Goal: Transaction & Acquisition: Purchase product/service

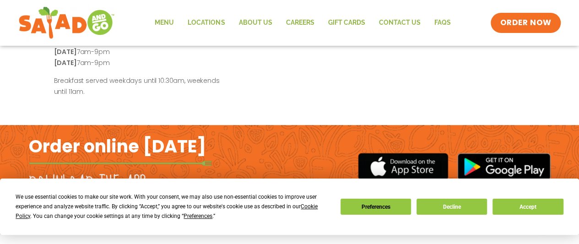
scroll to position [374, 0]
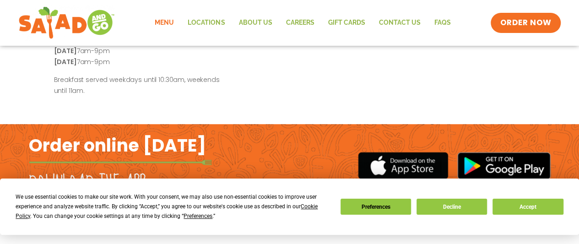
click at [167, 20] on link "Menu" at bounding box center [164, 22] width 33 height 21
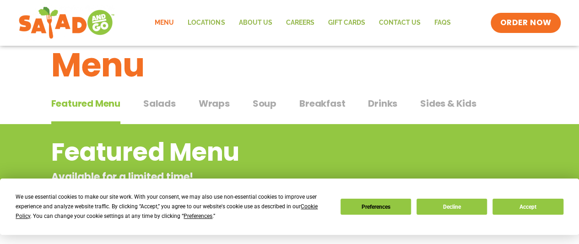
scroll to position [5, 0]
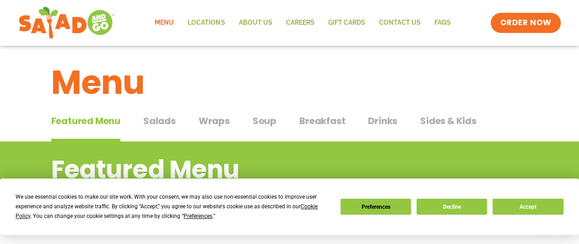
click at [261, 119] on span "Soup" at bounding box center [265, 121] width 24 height 14
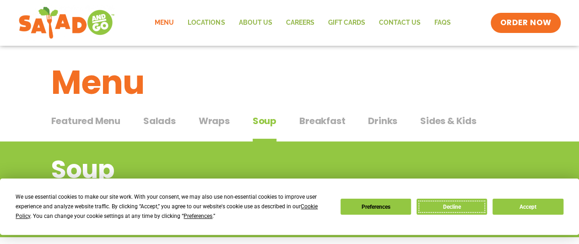
click at [450, 210] on button "Decline" at bounding box center [452, 207] width 70 height 16
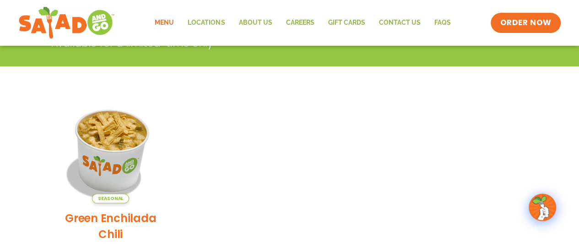
scroll to position [195, 0]
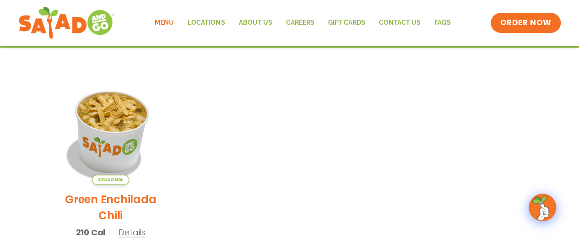
click at [101, 120] on img at bounding box center [111, 132] width 124 height 124
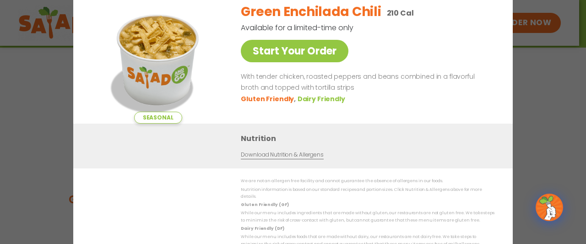
click at [550, 112] on div "Seasonal Start Your Order Green Enchilada Chili 210 Cal Available for a limited…" at bounding box center [293, 122] width 586 height 244
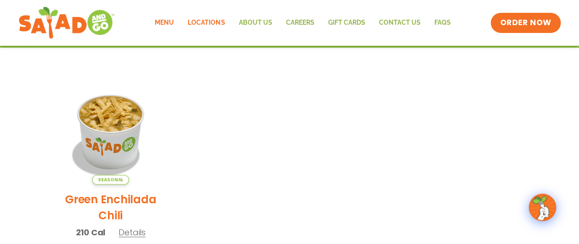
click at [224, 23] on link "Locations" at bounding box center [206, 22] width 51 height 21
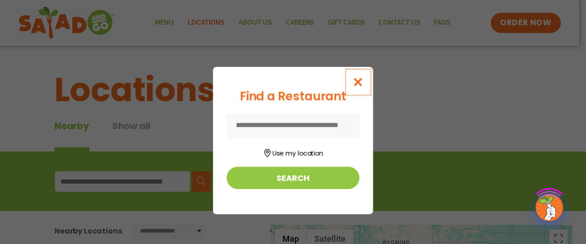
click at [362, 81] on icon "Close modal" at bounding box center [357, 82] width 11 height 10
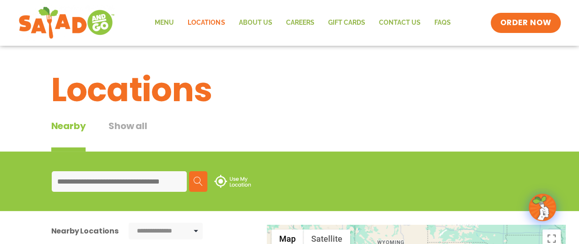
click at [117, 183] on input at bounding box center [119, 181] width 135 height 21
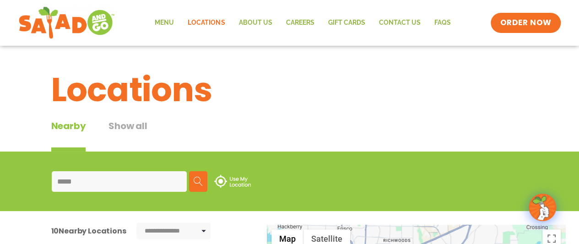
type input "*****"
click at [195, 174] on button "Search" at bounding box center [198, 181] width 18 height 21
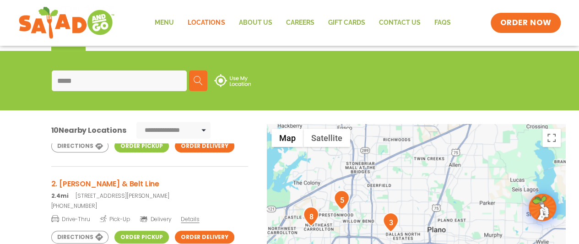
scroll to position [67, 0]
click at [102, 184] on h3 "2. Coit & Belt Line" at bounding box center [149, 184] width 197 height 11
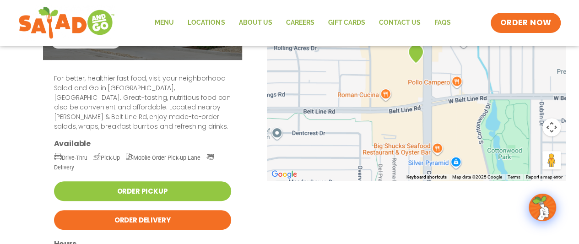
scroll to position [121, 0]
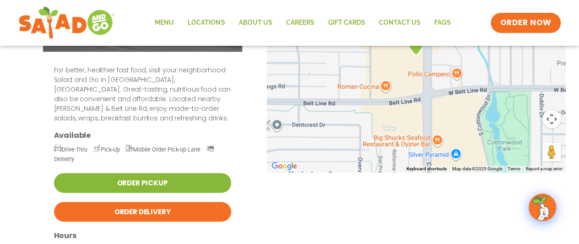
click at [161, 173] on link "Order Pickup" at bounding box center [142, 183] width 177 height 20
